Goal: Task Accomplishment & Management: Manage account settings

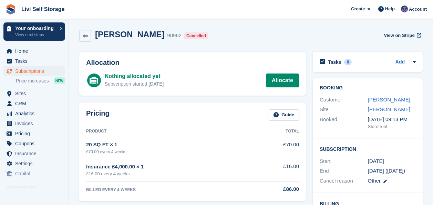
scroll to position [103, 0]
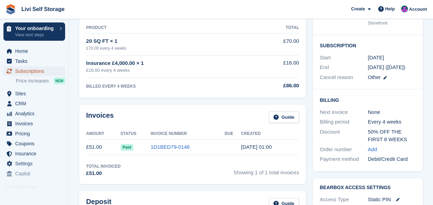
click at [17, 72] on span "Subscriptions" at bounding box center [35, 71] width 41 height 10
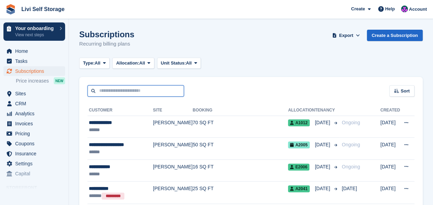
click at [119, 91] on input "text" at bounding box center [136, 90] width 97 height 11
type input "*******"
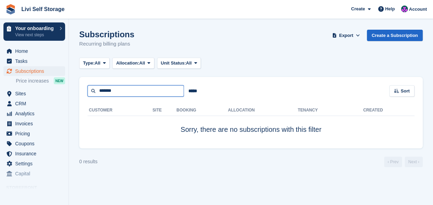
click at [121, 88] on input "*******" at bounding box center [136, 90] width 97 height 11
type input "***"
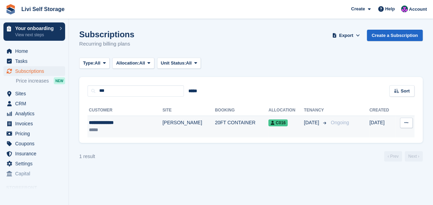
click at [103, 121] on div "**********" at bounding box center [116, 122] width 55 height 7
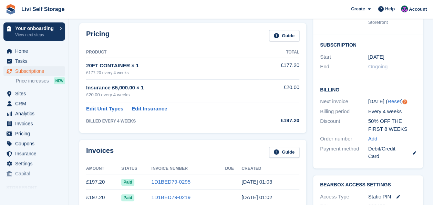
scroll to position [207, 0]
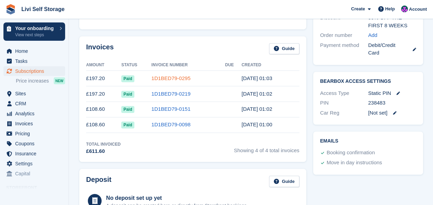
click at [170, 77] on link "1D1BED79-0295" at bounding box center [170, 78] width 39 height 6
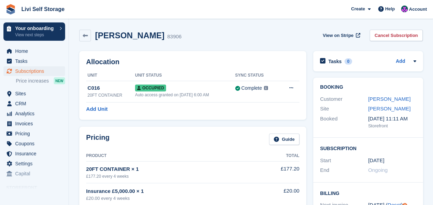
click at [388, 34] on link "Cancel Subscription" at bounding box center [396, 35] width 53 height 11
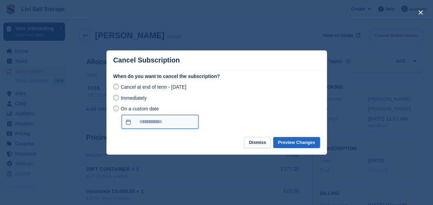
click at [125, 121] on input "On a custom date" at bounding box center [160, 122] width 77 height 14
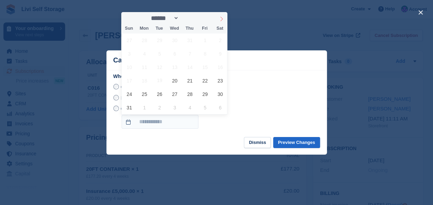
click at [222, 18] on icon at bounding box center [222, 19] width 2 height 4
select select "*"
click at [130, 67] on span "14" at bounding box center [129, 66] width 13 height 13
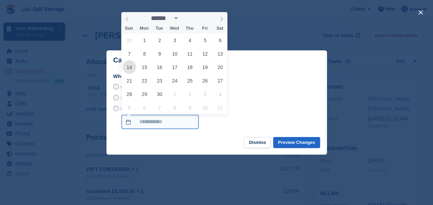
type input "**********"
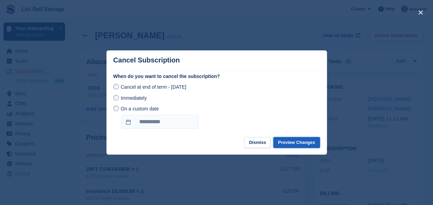
click at [298, 144] on button "Preview Changes" at bounding box center [296, 142] width 47 height 11
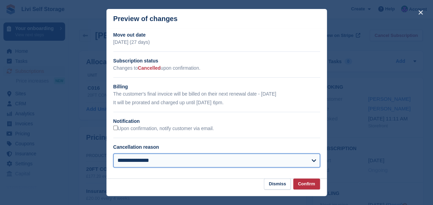
click at [143, 160] on select "**********" at bounding box center [216, 160] width 207 height 14
select select "**********"
click at [113, 154] on select "**********" at bounding box center [216, 160] width 207 height 14
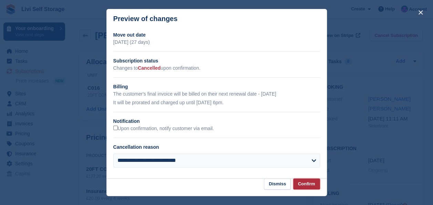
click at [305, 184] on button "Confirm" at bounding box center [306, 183] width 27 height 11
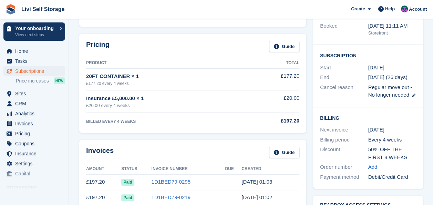
scroll to position [172, 0]
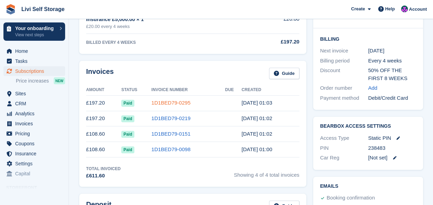
click at [165, 101] on link "1D1BED79-0295" at bounding box center [170, 103] width 39 height 6
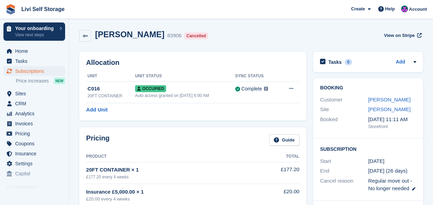
click at [184, 35] on div "Cancelled" at bounding box center [196, 35] width 24 height 7
click at [414, 189] on icon at bounding box center [413, 188] width 3 height 3
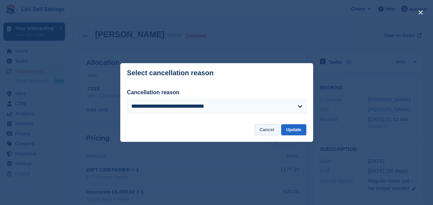
click at [270, 131] on button "Cancel" at bounding box center [267, 129] width 24 height 11
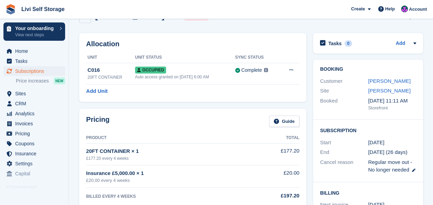
scroll to position [34, 0]
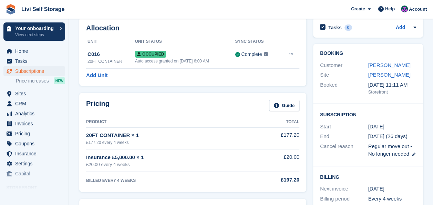
click at [402, 146] on span "Regular move out - No longer needed" at bounding box center [390, 150] width 44 height 14
click at [369, 125] on time "22 May" at bounding box center [376, 127] width 16 height 8
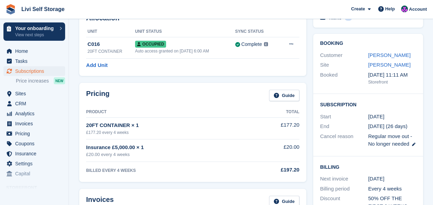
scroll to position [0, 0]
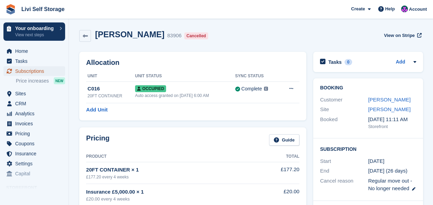
click at [22, 72] on span "Subscriptions" at bounding box center [35, 71] width 41 height 10
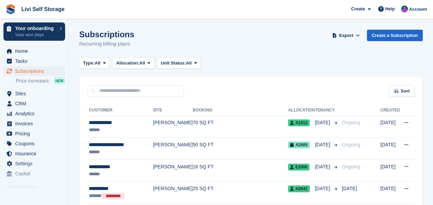
click at [147, 84] on div "Sort Sort by Customer name Date created Move in date Move out date Created (old…" at bounding box center [251, 87] width 344 height 20
click at [145, 87] on input "text" at bounding box center [136, 90] width 97 height 11
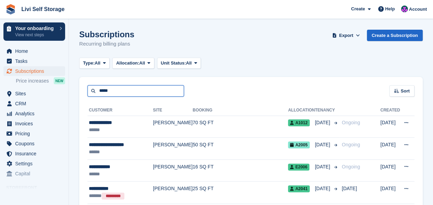
type input "*****"
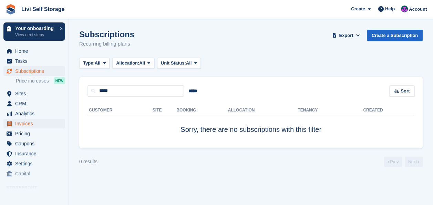
click at [29, 123] on span "Invoices" at bounding box center [35, 124] width 41 height 10
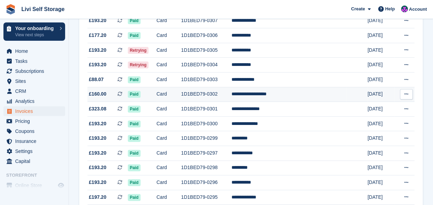
scroll to position [64, 0]
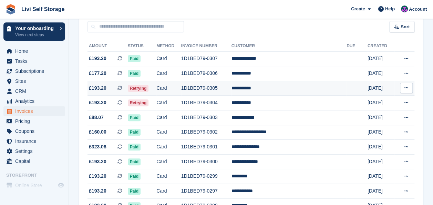
click at [221, 88] on td "1D1BED79-0305" at bounding box center [206, 88] width 50 height 15
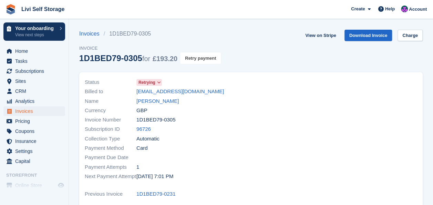
drag, startPoint x: 196, startPoint y: 56, endPoint x: 248, endPoint y: 32, distance: 57.2
click at [196, 56] on button "Retry payment" at bounding box center [200, 57] width 41 height 11
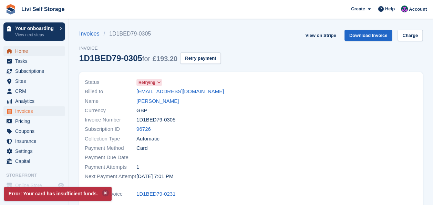
click at [21, 51] on span "Home" at bounding box center [35, 51] width 41 height 10
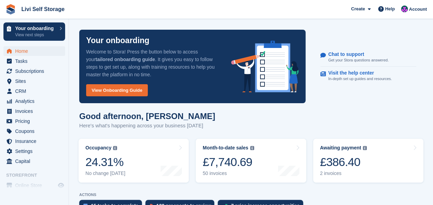
scroll to position [34, 0]
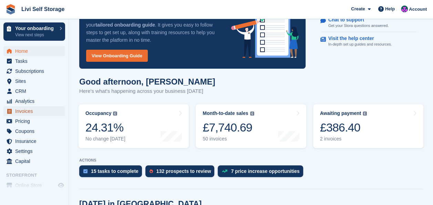
click at [23, 112] on span "Invoices" at bounding box center [35, 111] width 41 height 10
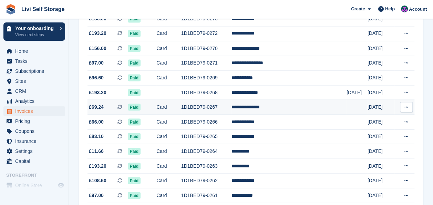
scroll to position [620, 0]
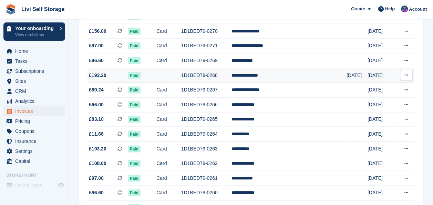
click at [216, 81] on td "1D1BED79-0268" at bounding box center [206, 75] width 50 height 15
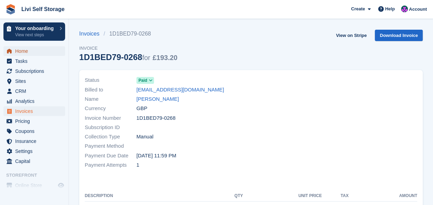
click at [19, 52] on span "Home" at bounding box center [35, 51] width 41 height 10
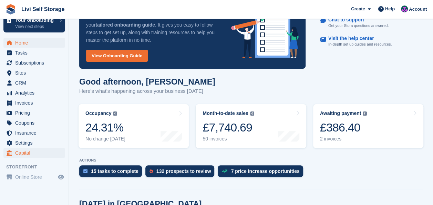
scroll to position [23, 0]
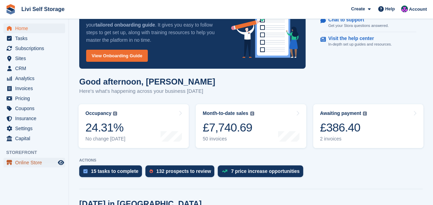
click at [30, 163] on span "Online Store" at bounding box center [35, 163] width 41 height 10
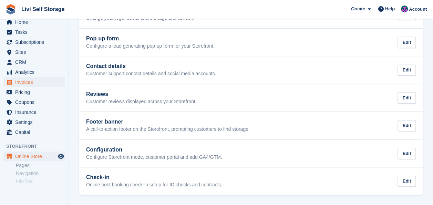
scroll to position [103, 0]
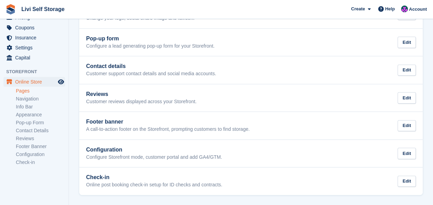
click at [21, 91] on link "Pages" at bounding box center [40, 91] width 49 height 7
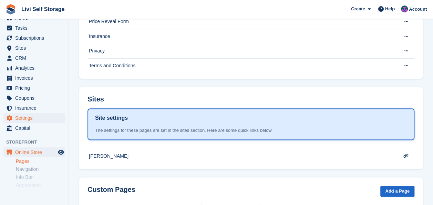
scroll to position [103, 0]
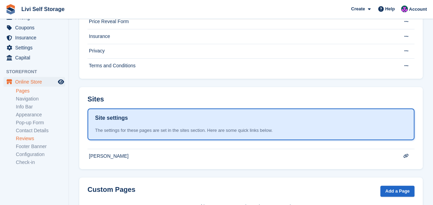
click at [26, 139] on link "Reviews" at bounding box center [40, 138] width 49 height 7
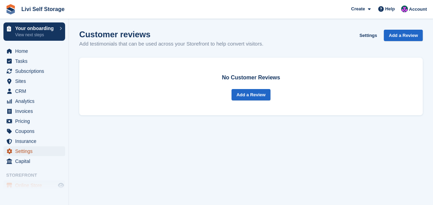
click at [21, 153] on span "Settings" at bounding box center [35, 151] width 41 height 10
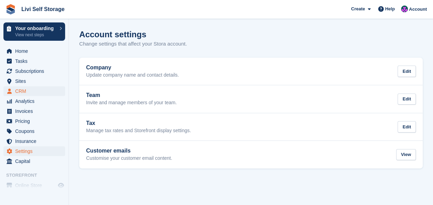
scroll to position [23, 0]
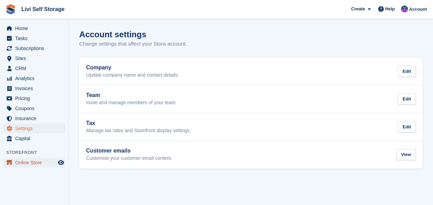
click at [33, 163] on span "Online Store" at bounding box center [35, 163] width 41 height 10
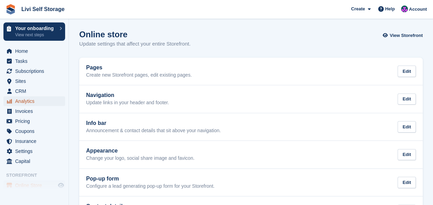
click at [23, 102] on span "Analytics" at bounding box center [35, 101] width 41 height 10
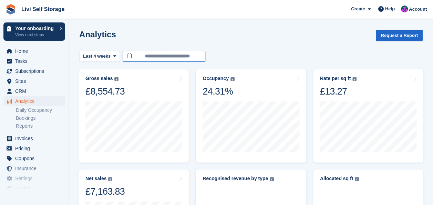
click at [161, 55] on input "**********" at bounding box center [164, 56] width 83 height 11
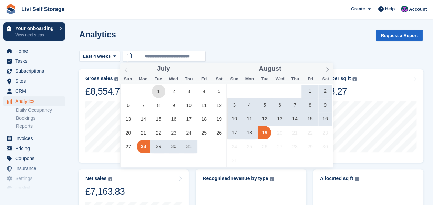
click at [159, 90] on span "1" at bounding box center [158, 90] width 13 height 13
type input "**********"
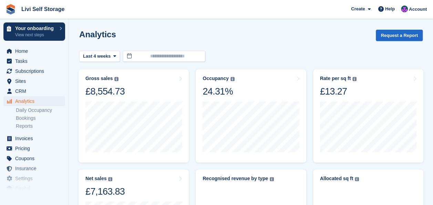
click at [229, 44] on div "Analytics Request a Report" at bounding box center [251, 40] width 344 height 20
click at [172, 55] on input "text" at bounding box center [164, 56] width 83 height 11
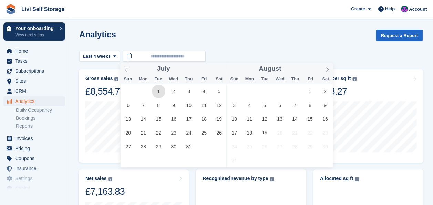
click at [156, 91] on span "1" at bounding box center [158, 90] width 13 height 13
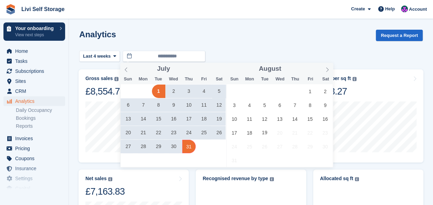
click at [190, 146] on span "31" at bounding box center [188, 146] width 13 height 13
type input "**********"
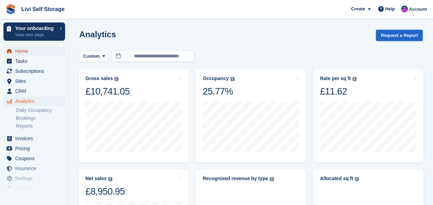
click at [13, 50] on link "Home" at bounding box center [34, 51] width 62 height 10
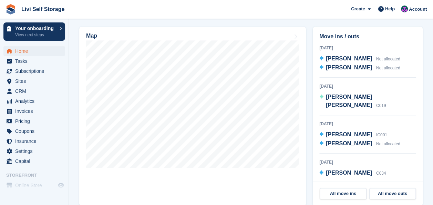
scroll to position [207, 0]
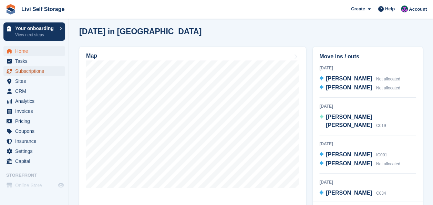
click at [31, 71] on span "Subscriptions" at bounding box center [35, 71] width 41 height 10
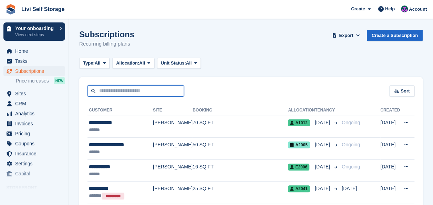
click at [127, 90] on input "text" at bounding box center [136, 90] width 97 height 11
type input "******"
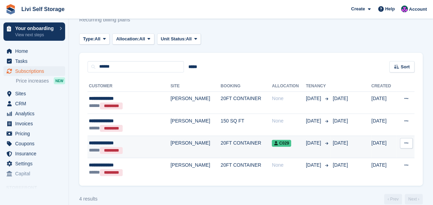
scroll to position [33, 0]
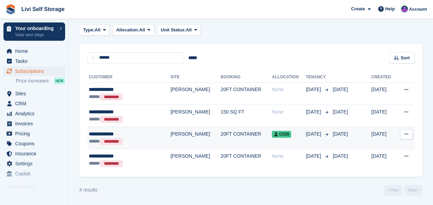
click at [221, 132] on td "20FT CONTAINER" at bounding box center [246, 138] width 51 height 22
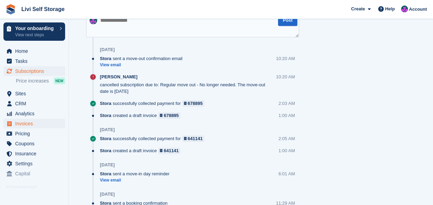
scroll to position [401, 0]
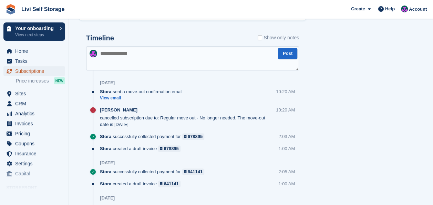
click at [23, 72] on span "Subscriptions" at bounding box center [35, 71] width 41 height 10
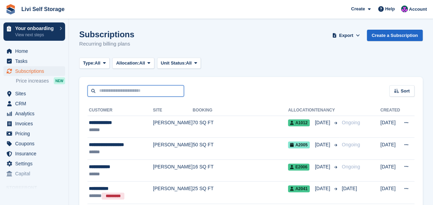
click at [129, 90] on input "text" at bounding box center [136, 90] width 97 height 11
type input "****"
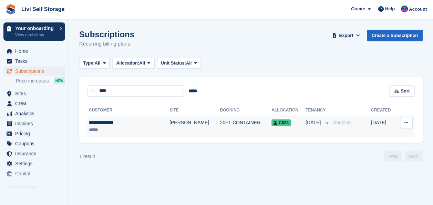
click at [220, 121] on td "20FT CONTAINER" at bounding box center [246, 126] width 52 height 22
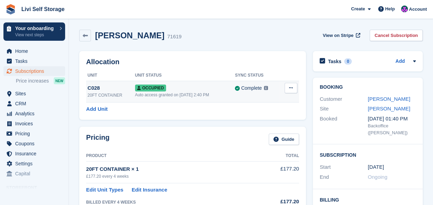
click at [94, 89] on div "C028" at bounding box center [112, 88] width 48 height 8
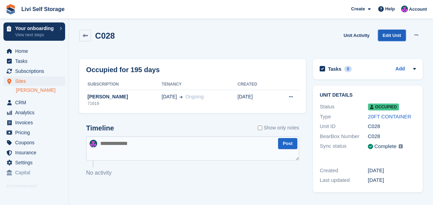
click at [388, 37] on link "Edit Unit" at bounding box center [392, 35] width 28 height 11
click at [388, 114] on link "20FT CONTAINER" at bounding box center [389, 116] width 43 height 6
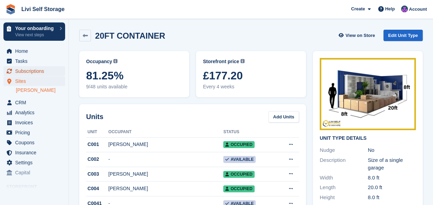
click at [23, 72] on span "Subscriptions" at bounding box center [35, 71] width 41 height 10
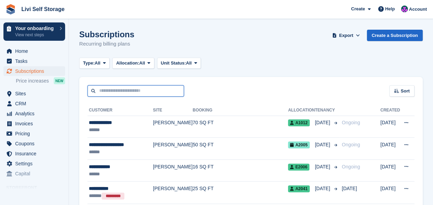
drag, startPoint x: 122, startPoint y: 92, endPoint x: 124, endPoint y: 89, distance: 3.9
click at [122, 92] on input "text" at bounding box center [136, 90] width 97 height 11
type input "*******"
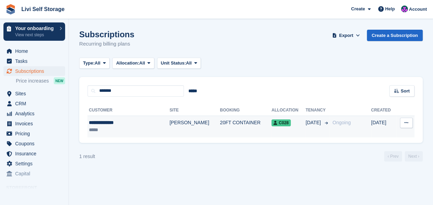
click at [272, 126] on span "C028" at bounding box center [281, 122] width 19 height 7
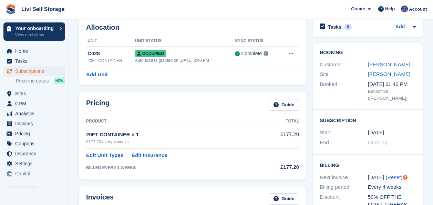
scroll to position [24, 0]
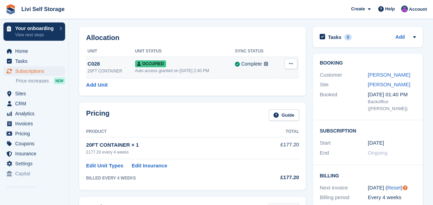
click at [293, 62] on button at bounding box center [291, 64] width 13 height 10
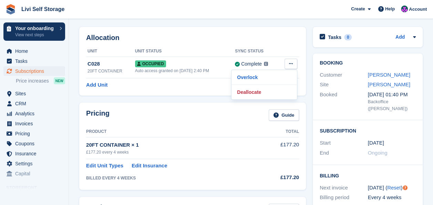
click at [282, 38] on h2 "Allocation" at bounding box center [192, 38] width 213 height 8
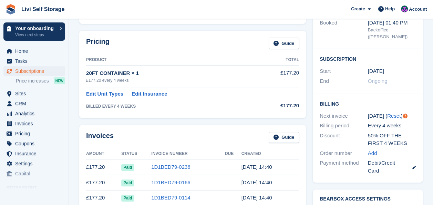
scroll to position [0, 0]
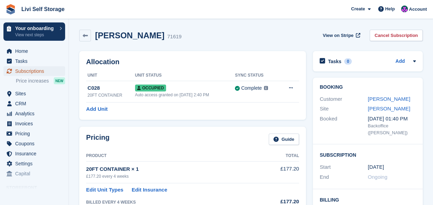
click at [25, 69] on span "Subscriptions" at bounding box center [35, 71] width 41 height 10
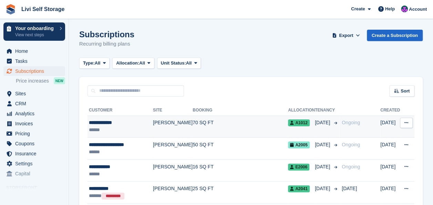
click at [174, 122] on td "[PERSON_NAME]" at bounding box center [173, 126] width 40 height 22
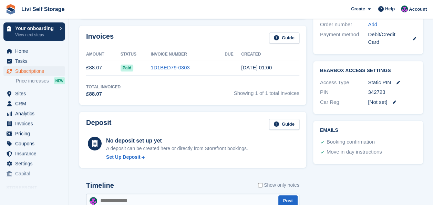
scroll to position [207, 0]
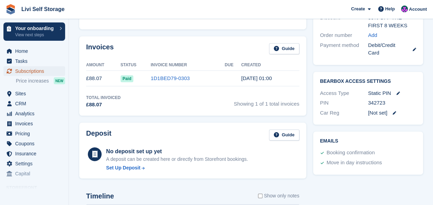
click at [29, 69] on span "Subscriptions" at bounding box center [35, 71] width 41 height 10
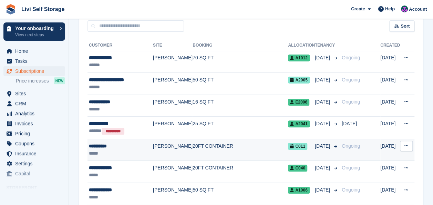
scroll to position [103, 0]
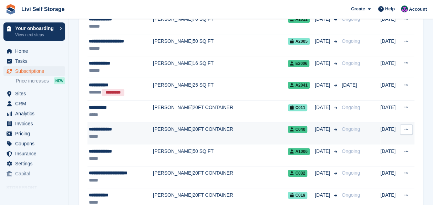
click at [205, 130] on td "20FT CONTAINER" at bounding box center [240, 133] width 95 height 22
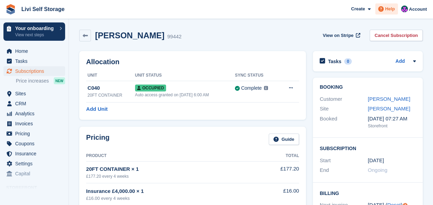
click at [382, 8] on icon at bounding box center [381, 9] width 6 height 6
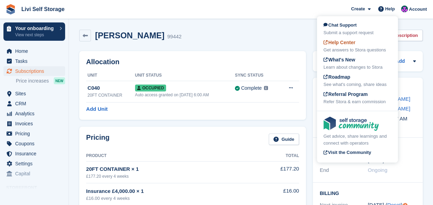
click at [347, 41] on span "Help Center" at bounding box center [340, 43] width 32 height 6
